Goal: Transaction & Acquisition: Register for event/course

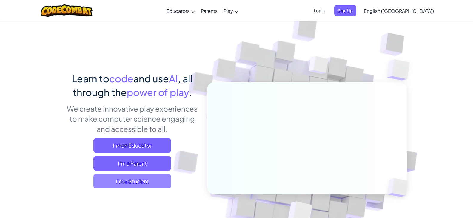
click at [137, 181] on span "I'm a Student" at bounding box center [132, 181] width 78 height 14
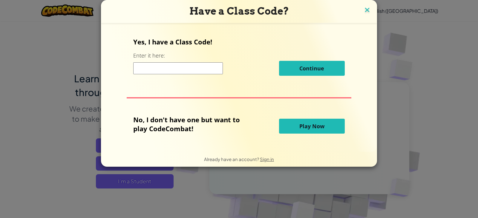
click at [364, 8] on img at bounding box center [367, 10] width 8 height 9
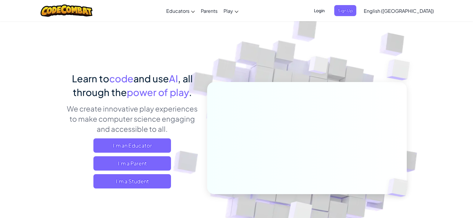
click at [328, 8] on span "Login" at bounding box center [319, 10] width 18 height 11
